Goal: Task Accomplishment & Management: Use online tool/utility

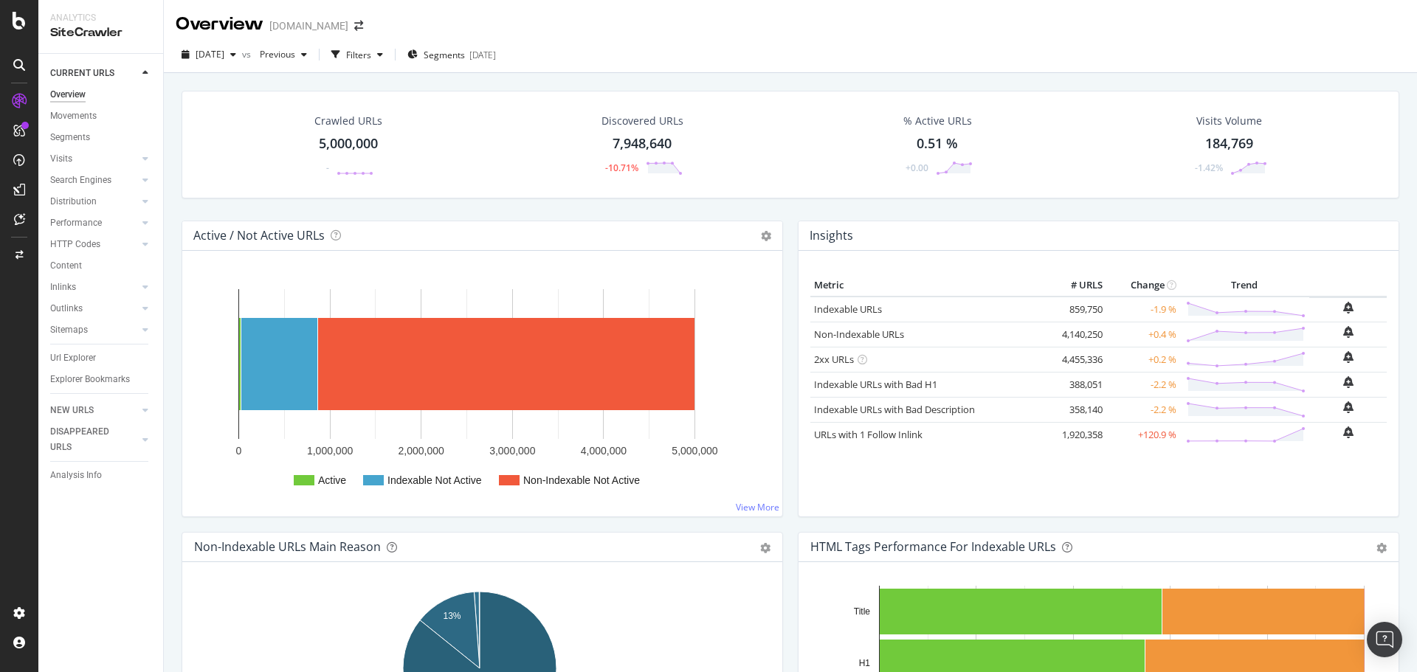
click at [348, 137] on div "5,000,000" at bounding box center [348, 143] width 59 height 19
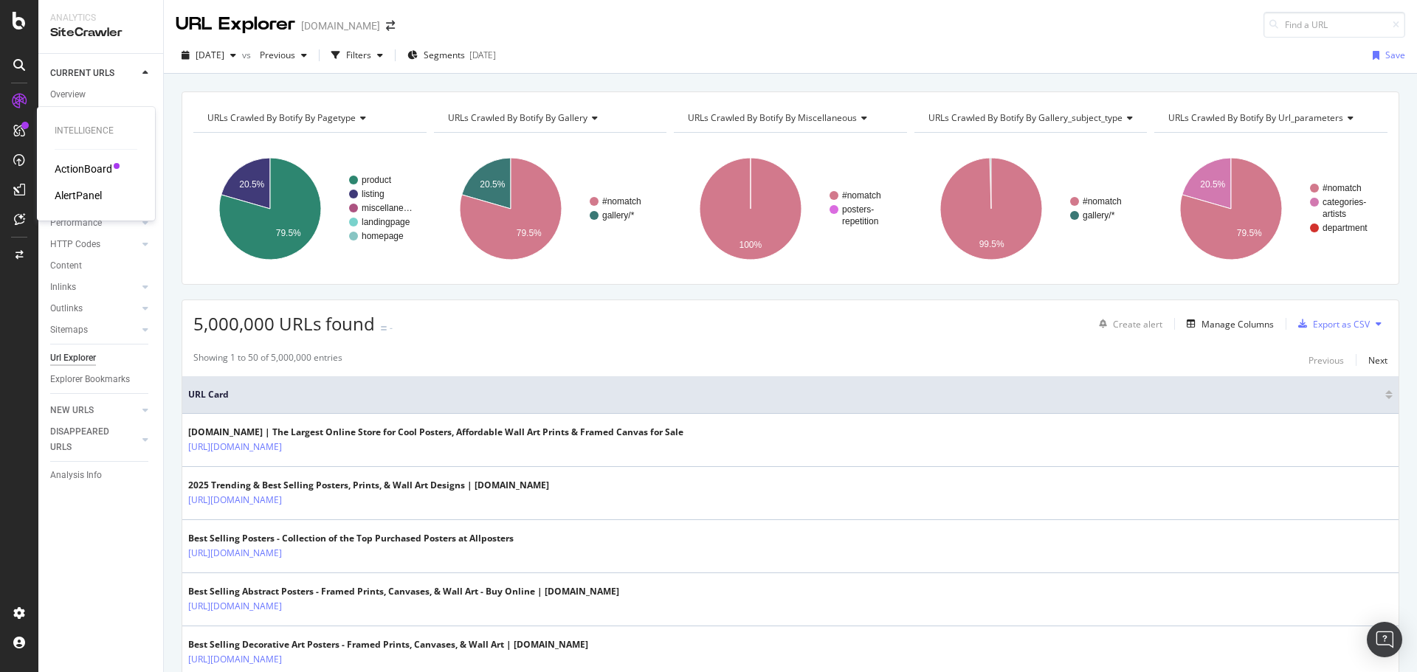
click at [83, 165] on div "ActionBoard" at bounding box center [84, 169] width 58 height 15
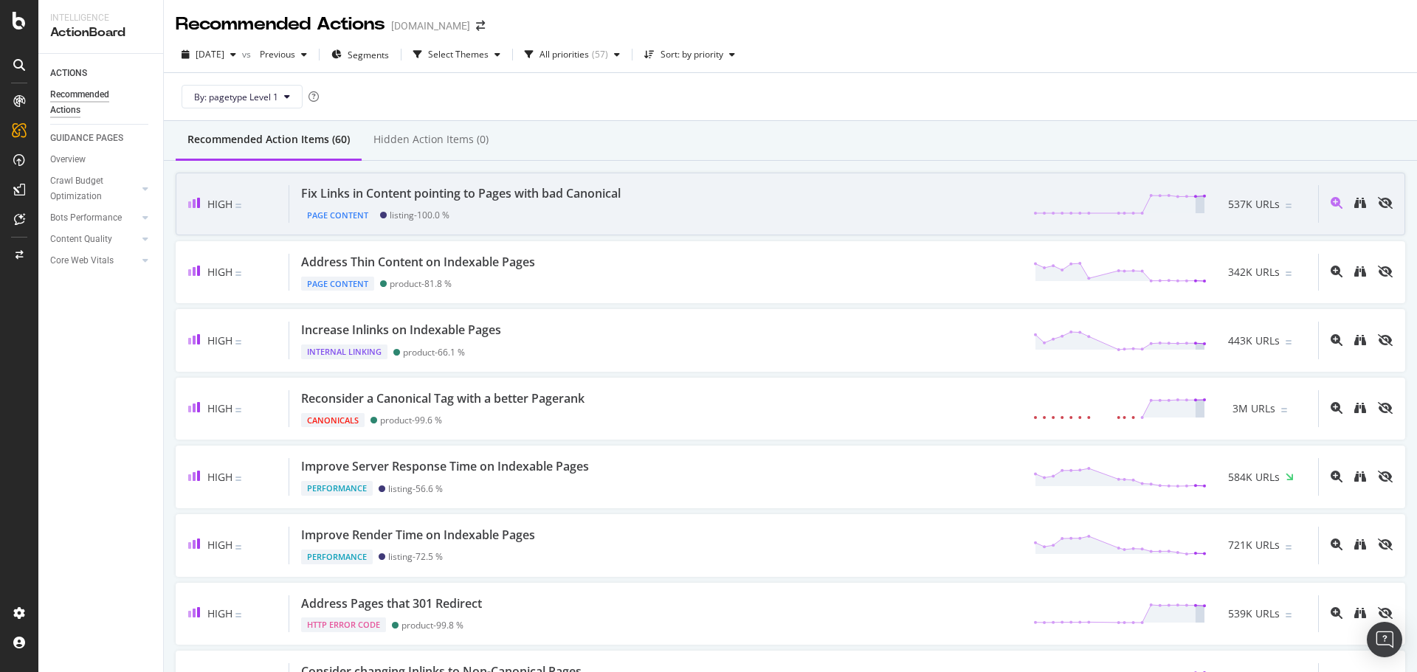
click at [548, 202] on div "Fix Links in Content pointing to Pages with bad Canonical" at bounding box center [461, 193] width 320 height 17
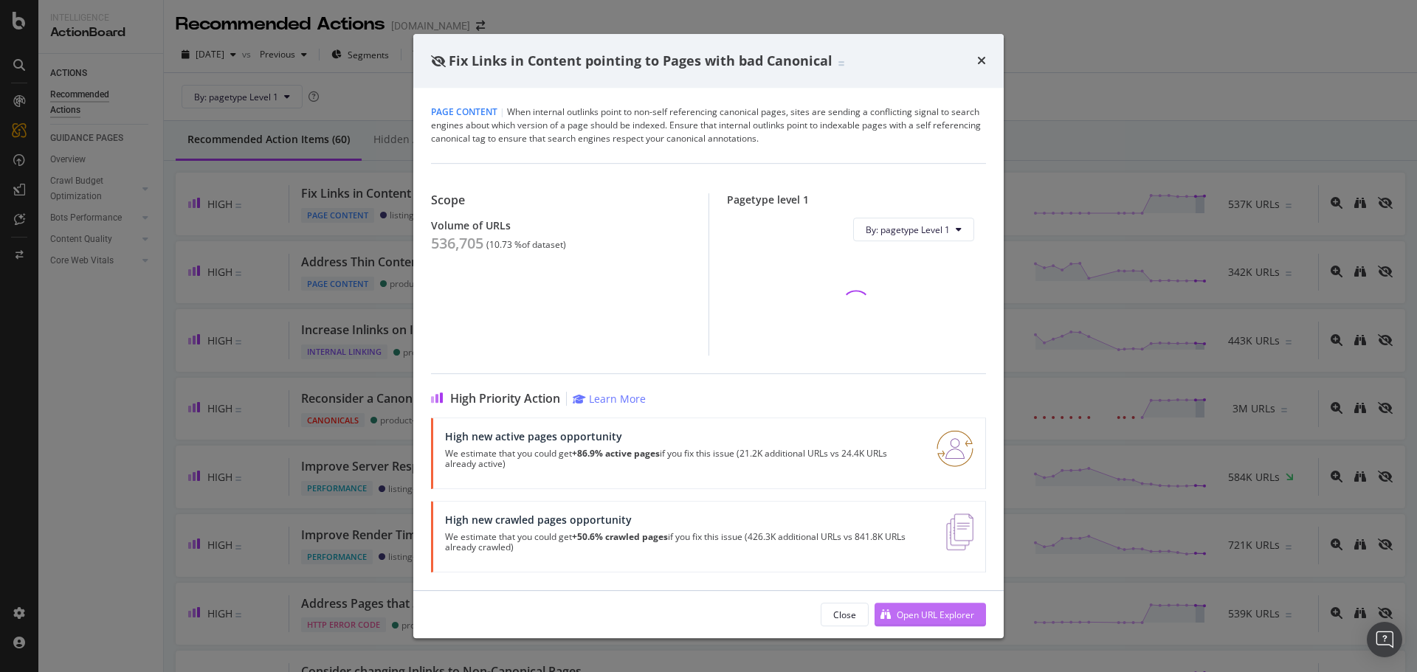
click at [938, 616] on div "Open URL Explorer" at bounding box center [935, 615] width 77 height 13
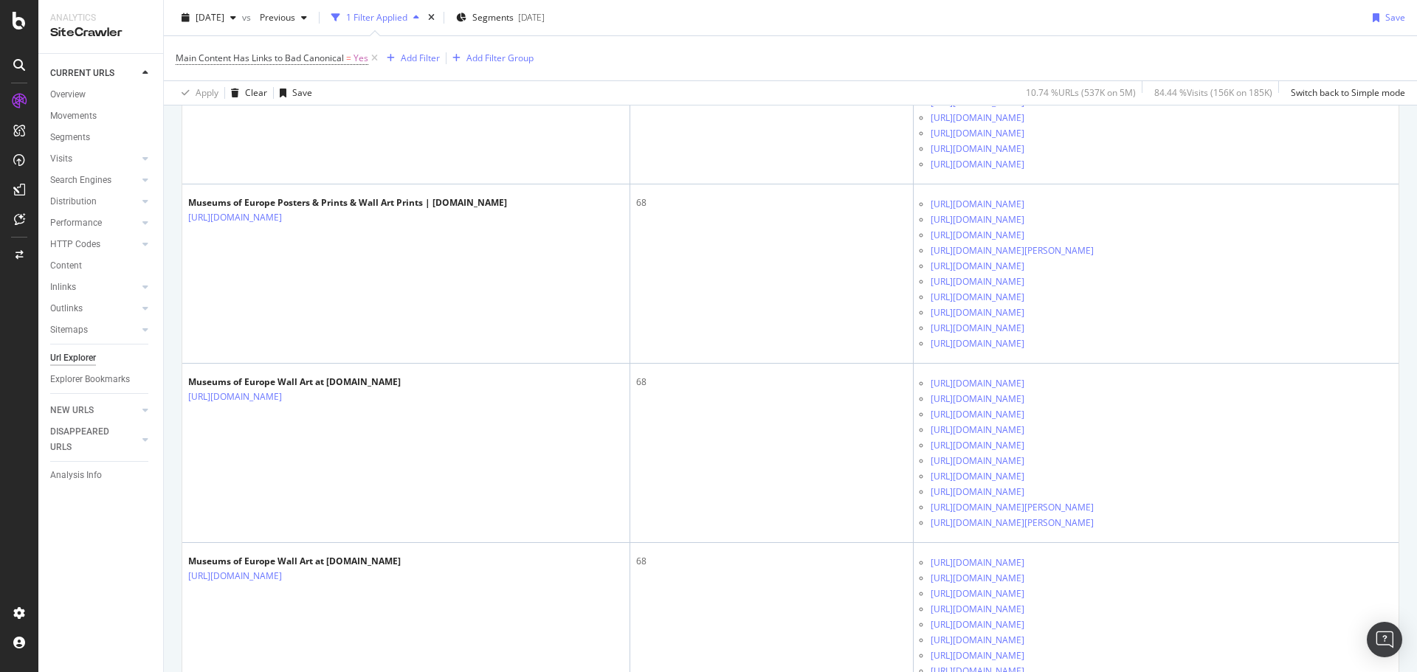
scroll to position [1697, 0]
